Goal: Task Accomplishment & Management: Manage account settings

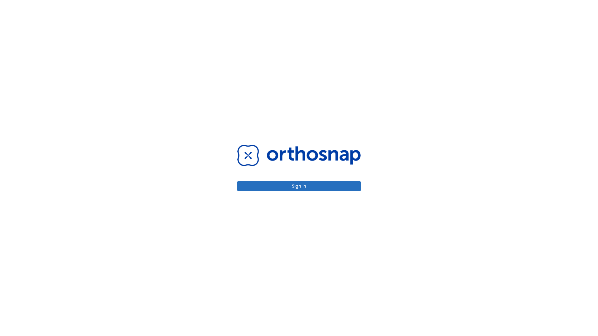
click at [299, 186] on button "Sign in" at bounding box center [298, 186] width 123 height 10
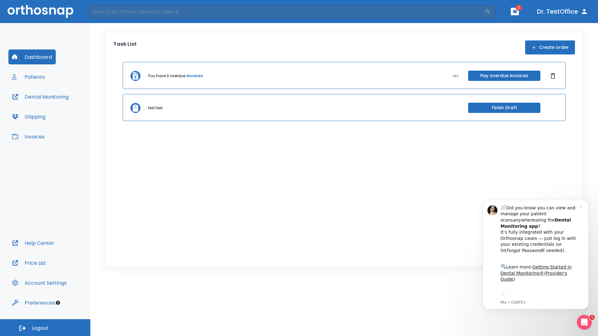
click at [45, 328] on span "Logout" at bounding box center [40, 328] width 16 height 7
